Goal: Navigation & Orientation: Go to known website

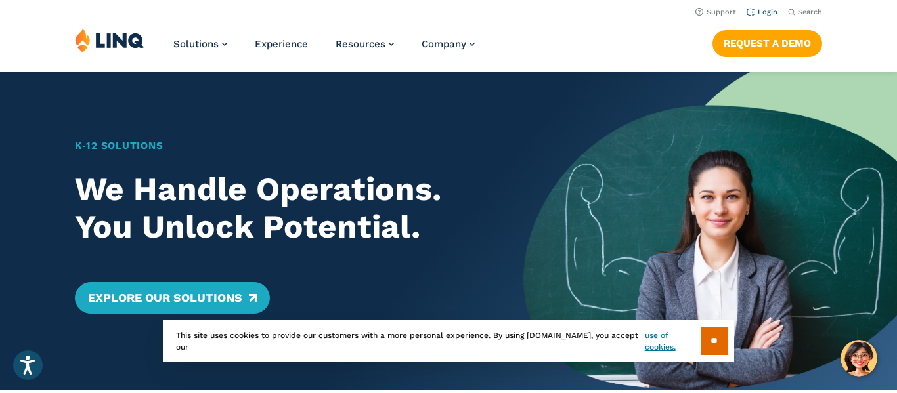
click at [769, 11] on link "Login" at bounding box center [761, 12] width 31 height 9
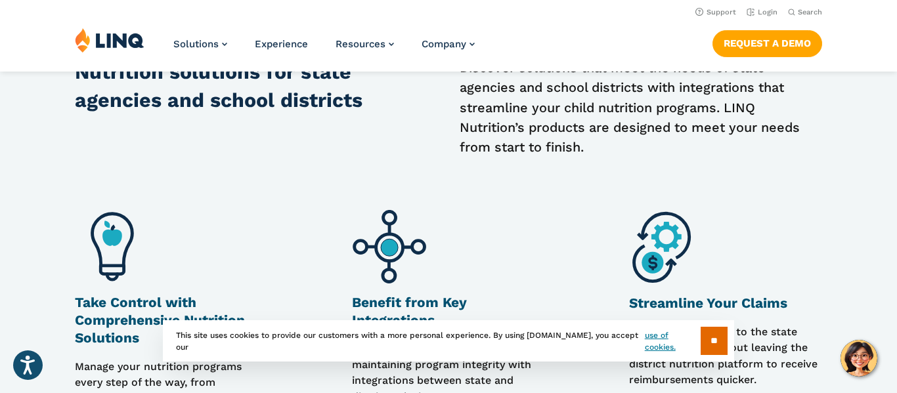
scroll to position [561, 0]
